Goal: Task Accomplishment & Management: Complete application form

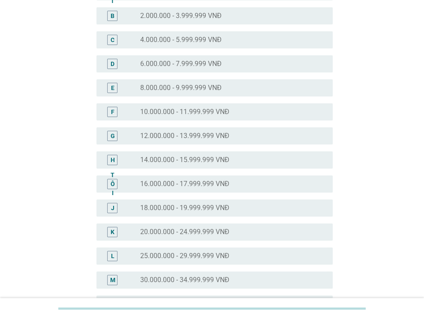
scroll to position [114, 0]
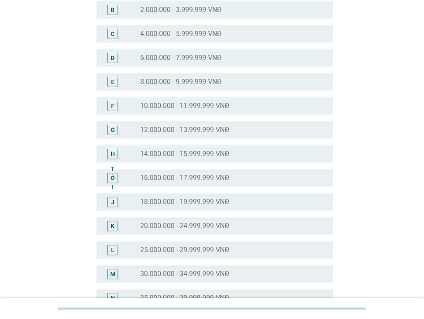
click at [216, 227] on font "20.000.000 - 24.999.999 VNĐ" at bounding box center [184, 226] width 89 height 8
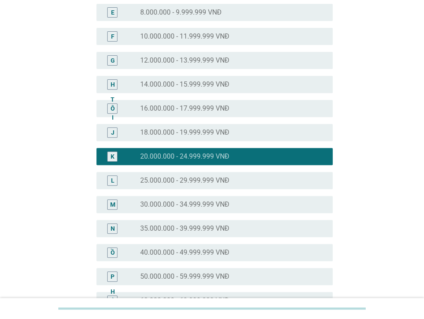
scroll to position [380, 0]
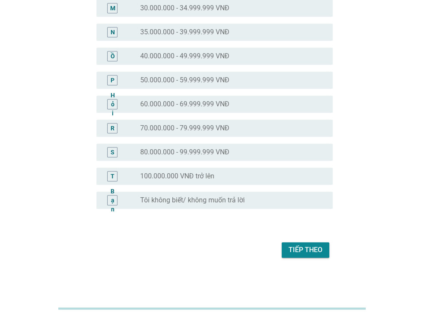
click at [299, 253] on font "Tiếp theo" at bounding box center [306, 250] width 34 height 8
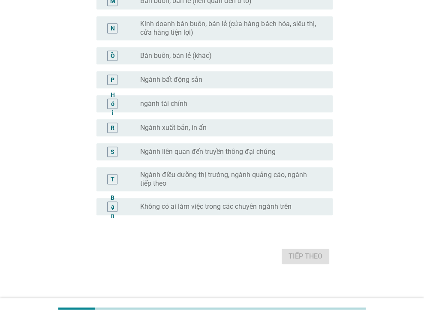
scroll to position [437, 0]
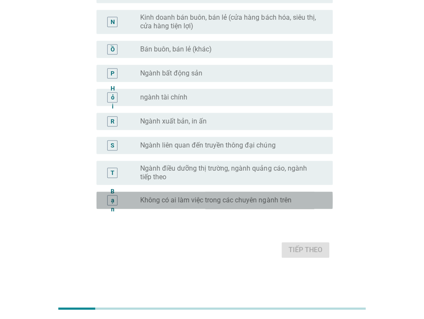
click at [285, 201] on font "Không có ai làm việc trong các chuyên ngành trên" at bounding box center [215, 200] width 151 height 8
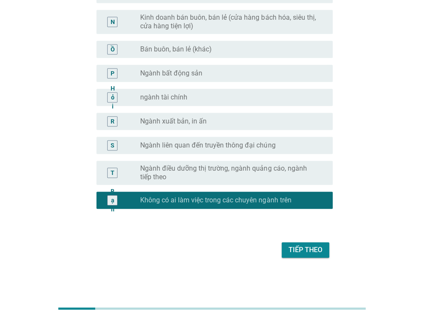
click at [306, 251] on font "Tiếp theo" at bounding box center [306, 250] width 34 height 8
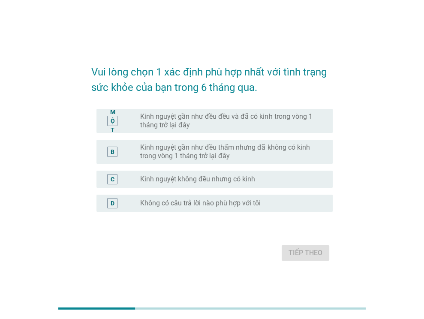
click at [291, 120] on font "Kinh nguyệt gần như đều đều và đã có kinh trong vòng 1 tháng trở lại đây" at bounding box center [226, 120] width 172 height 17
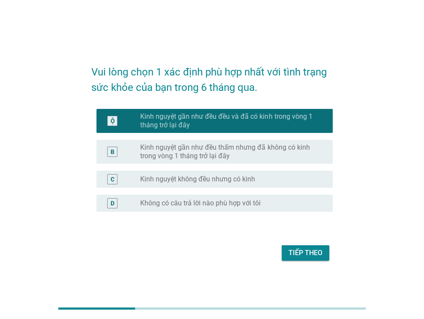
click at [320, 252] on font "Tiếp theo" at bounding box center [306, 253] width 34 height 8
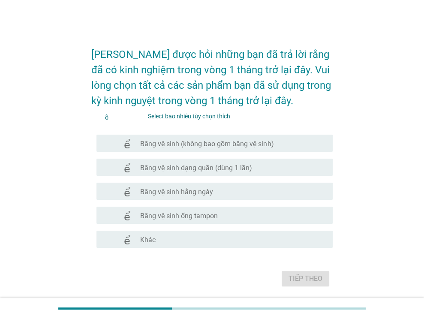
click at [217, 189] on div "check_box_outline_blank Băng vệ sinh hằng ngày" at bounding box center [233, 191] width 186 height 10
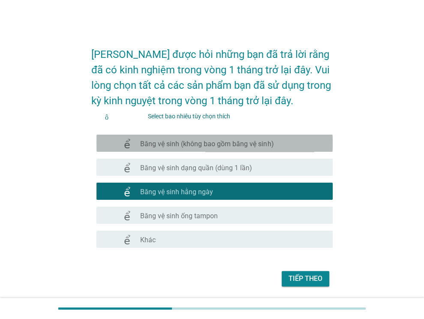
click at [238, 144] on font "Băng vệ sinh (không bao gồm băng vệ sinh)" at bounding box center [206, 144] width 133 height 8
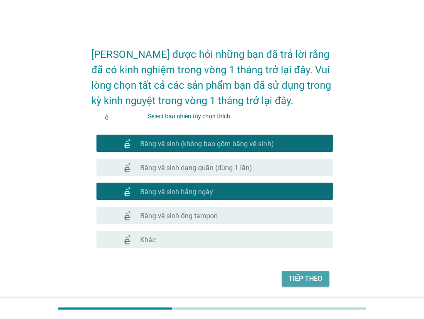
click at [303, 279] on font "Tiếp theo" at bounding box center [306, 279] width 34 height 8
